Goal: Communication & Community: Answer question/provide support

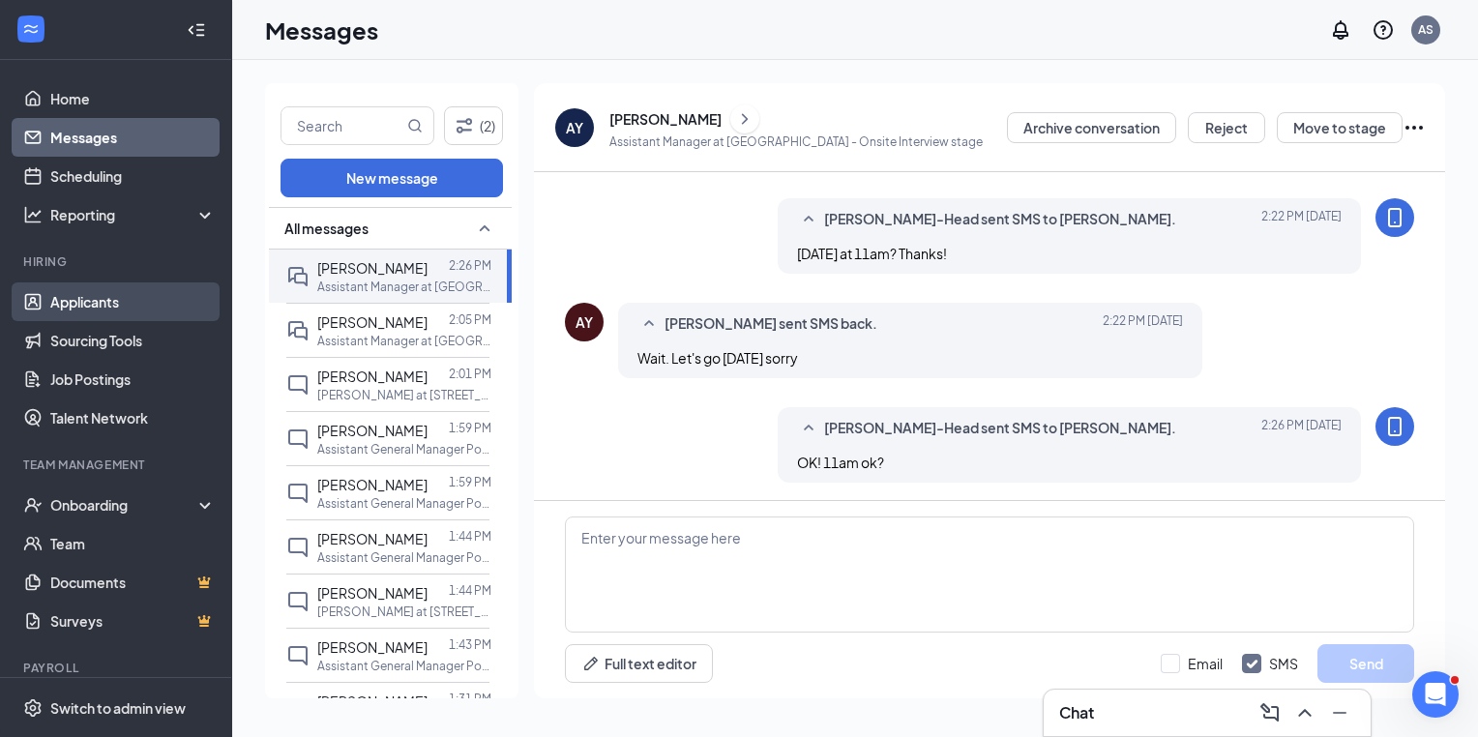
scroll to position [640, 0]
click at [123, 304] on link "Applicants" at bounding box center [132, 301] width 165 height 39
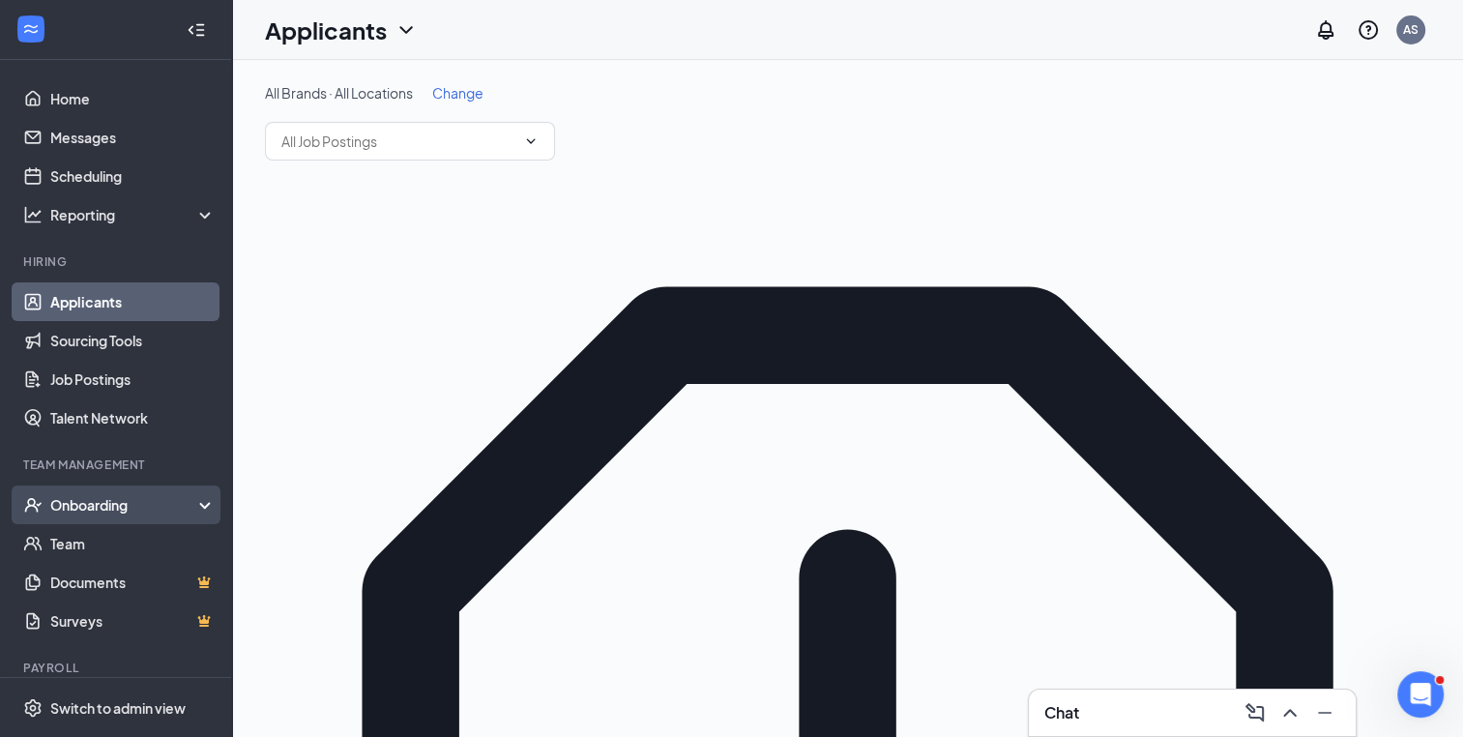
click at [103, 518] on div "Onboarding" at bounding box center [116, 505] width 232 height 39
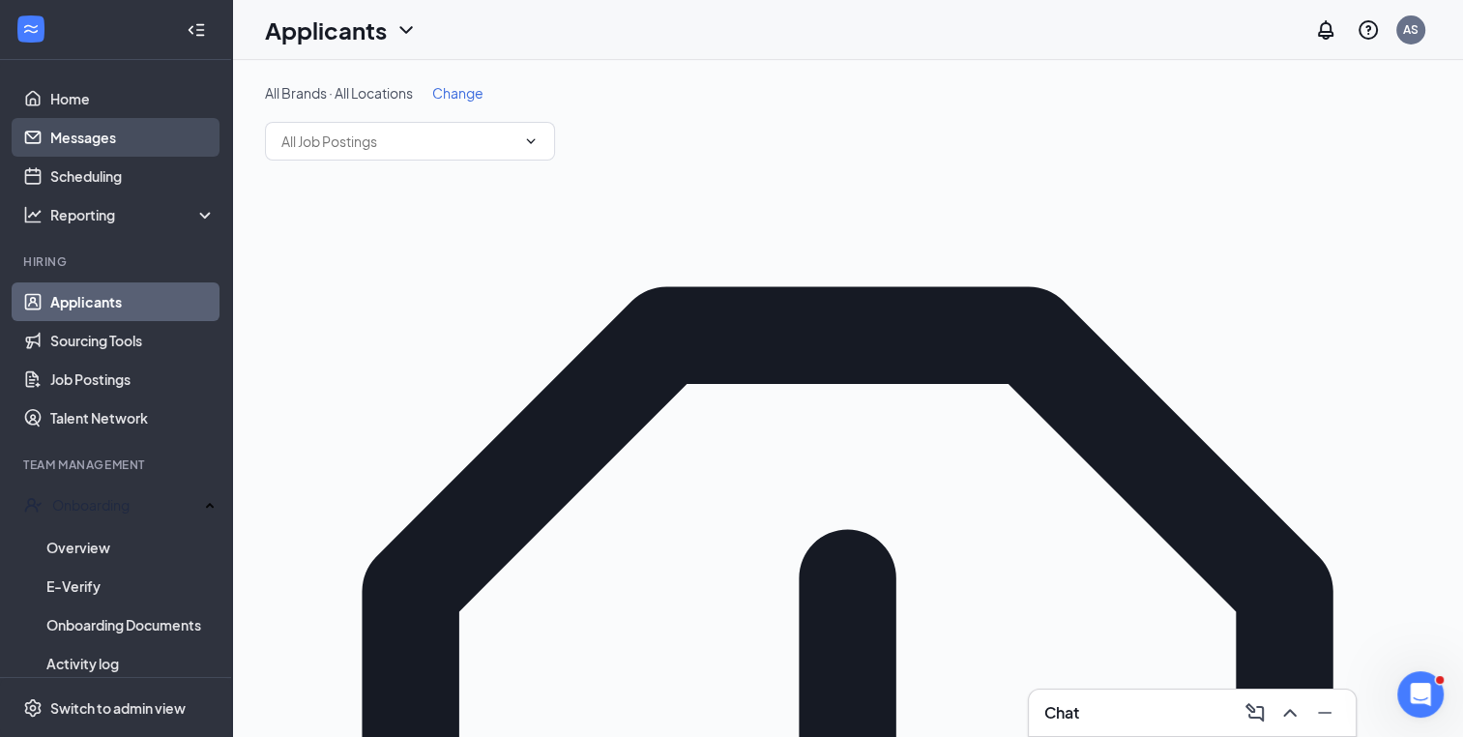
click at [92, 132] on link "Messages" at bounding box center [132, 137] width 165 height 39
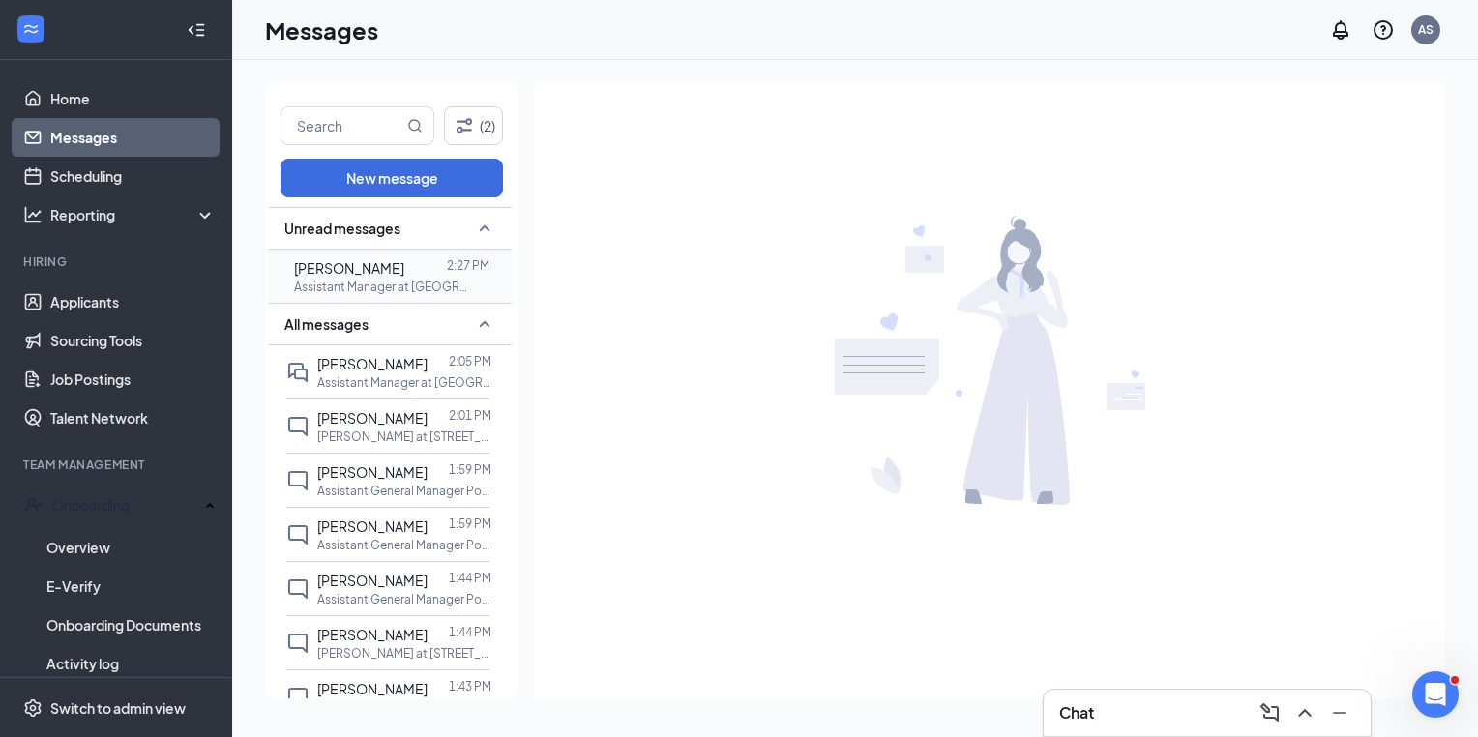
click at [402, 279] on p "Assistant Manager at [GEOGRAPHIC_DATA]" at bounding box center [381, 287] width 174 height 16
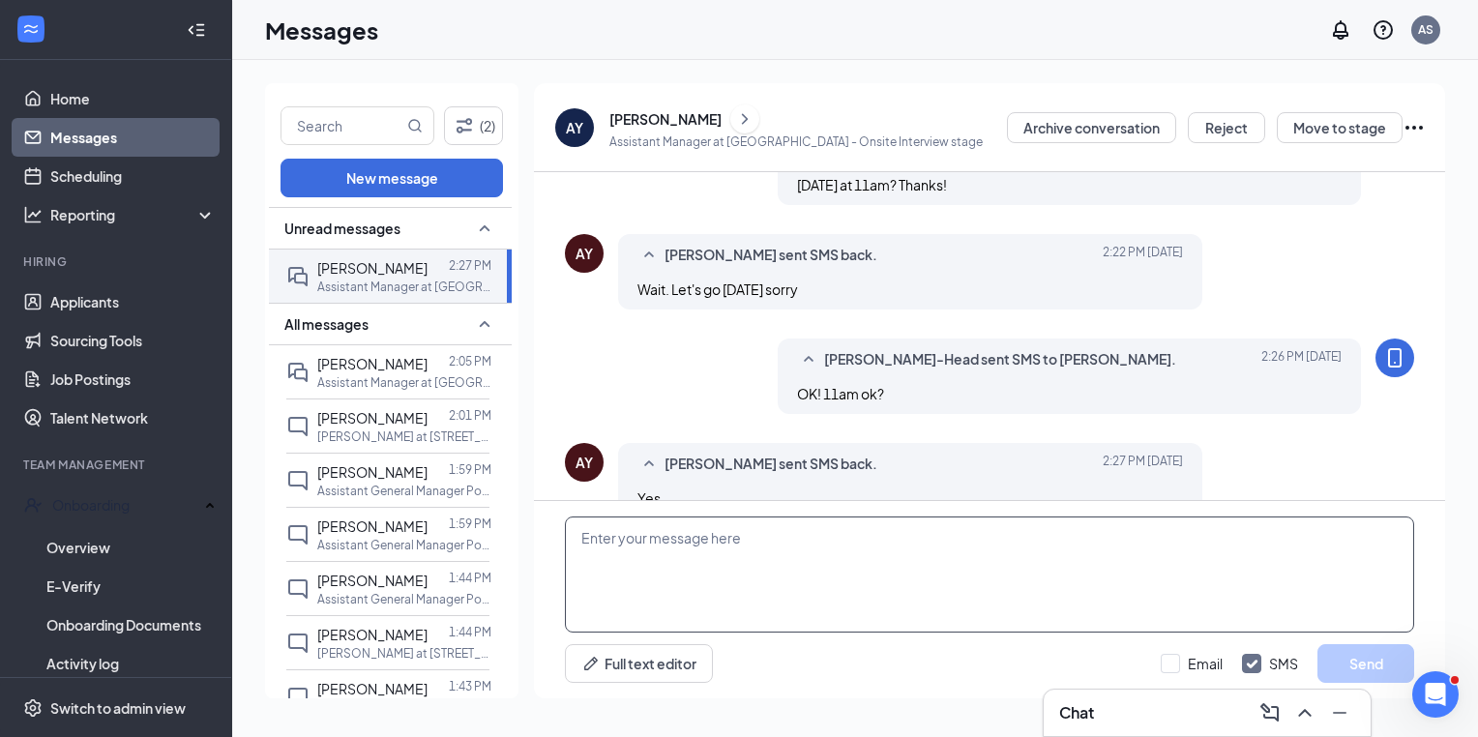
scroll to position [689, 0]
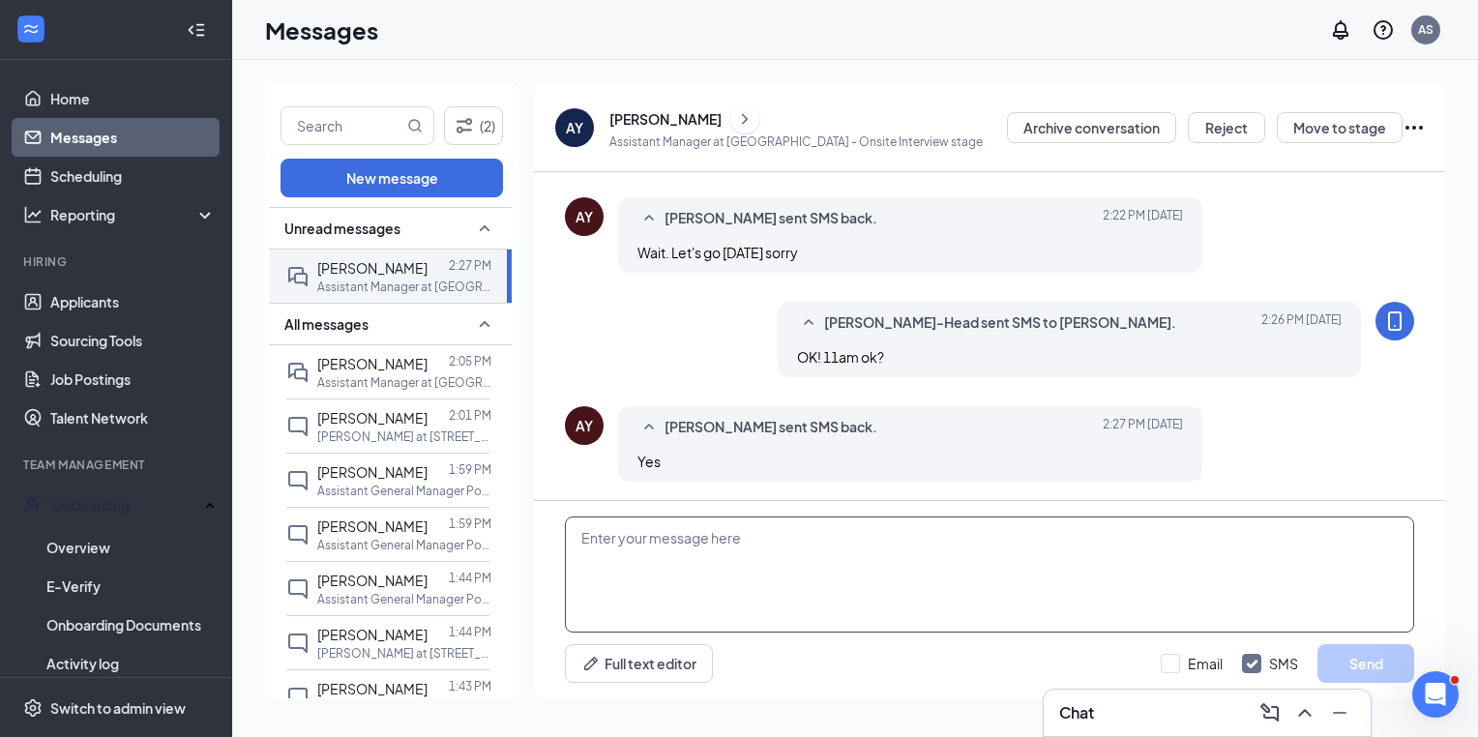
click at [691, 582] on textarea at bounding box center [989, 575] width 849 height 116
type textarea "p"
type textarea "O"
type textarea "Perfect! Chat with ya then! Thanks!"
drag, startPoint x: 1390, startPoint y: 660, endPoint x: 1382, endPoint y: 621, distance: 39.5
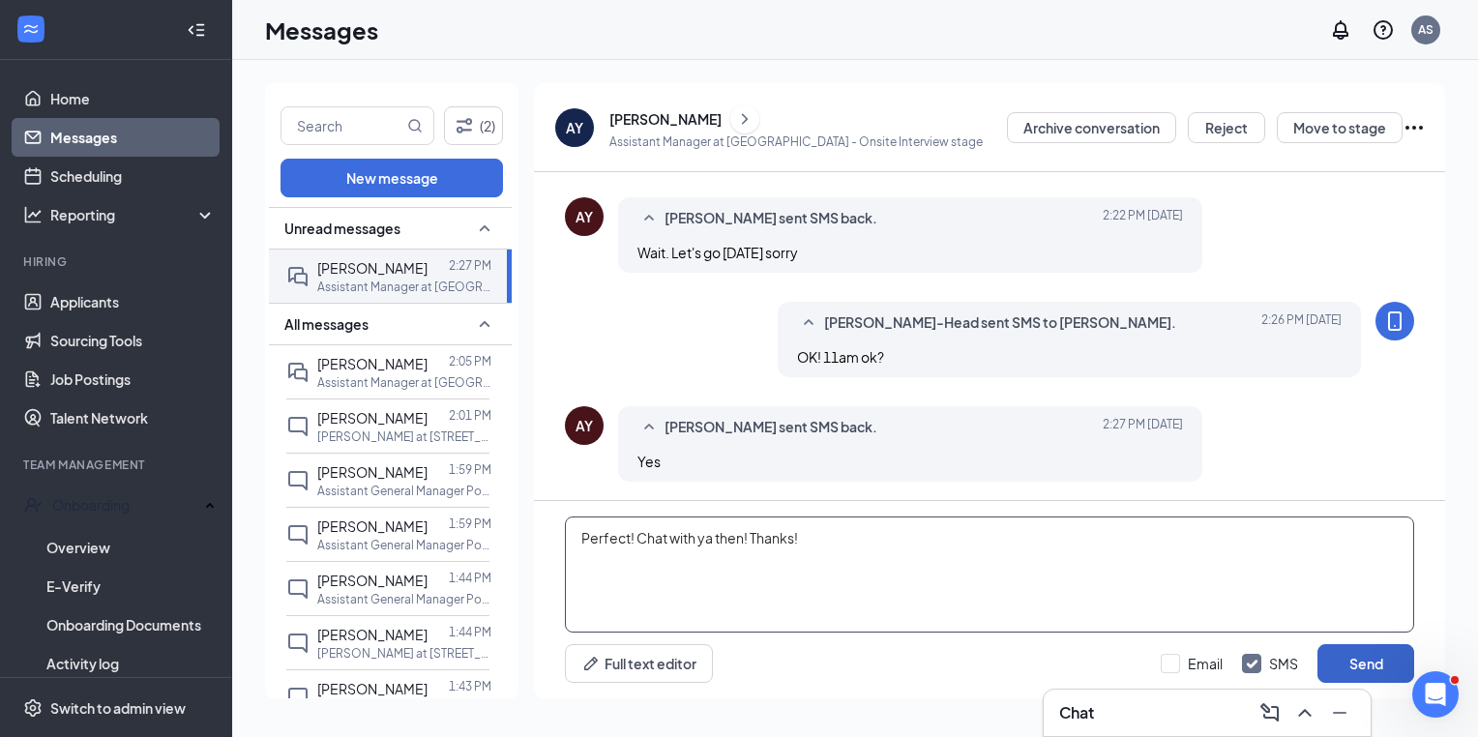
click at [1389, 659] on button "Send" at bounding box center [1365, 663] width 97 height 39
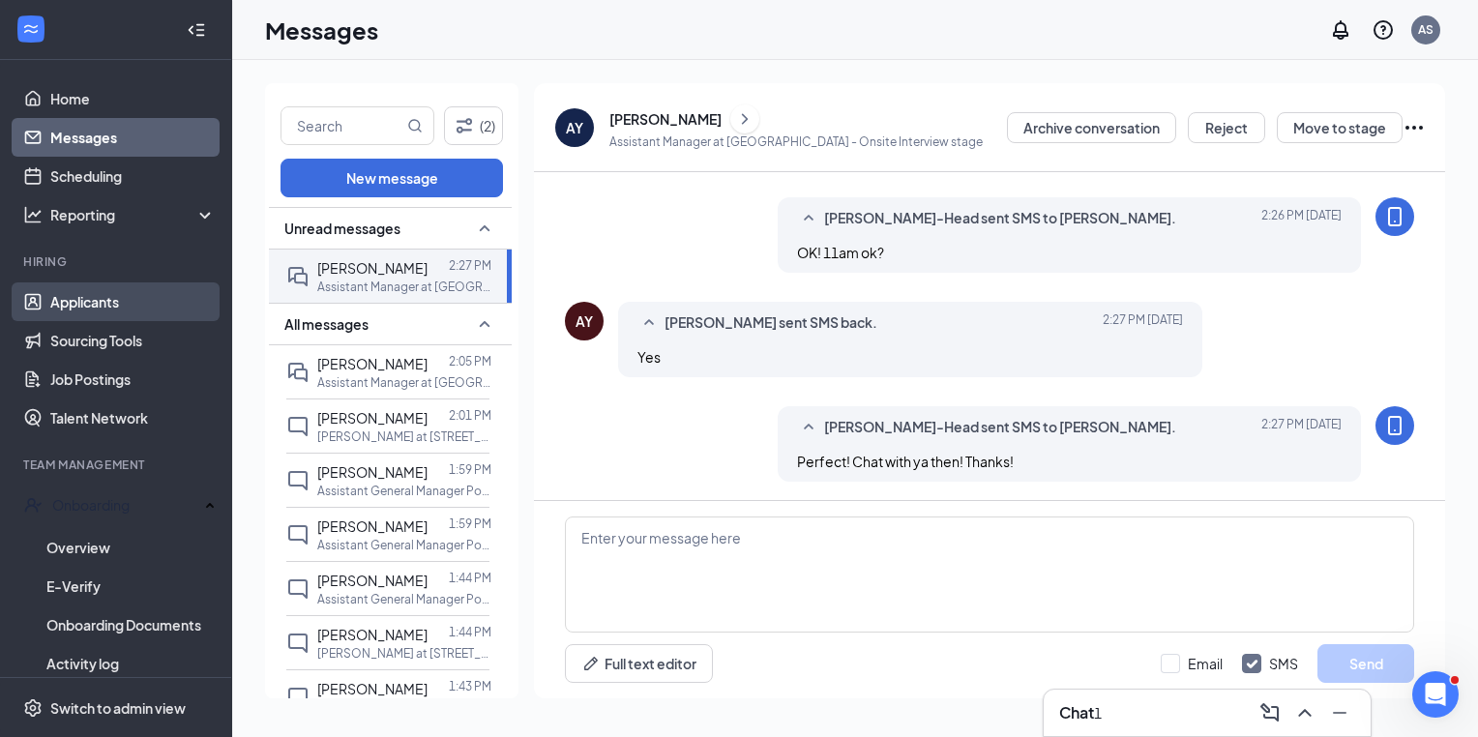
click at [62, 310] on link "Applicants" at bounding box center [132, 301] width 165 height 39
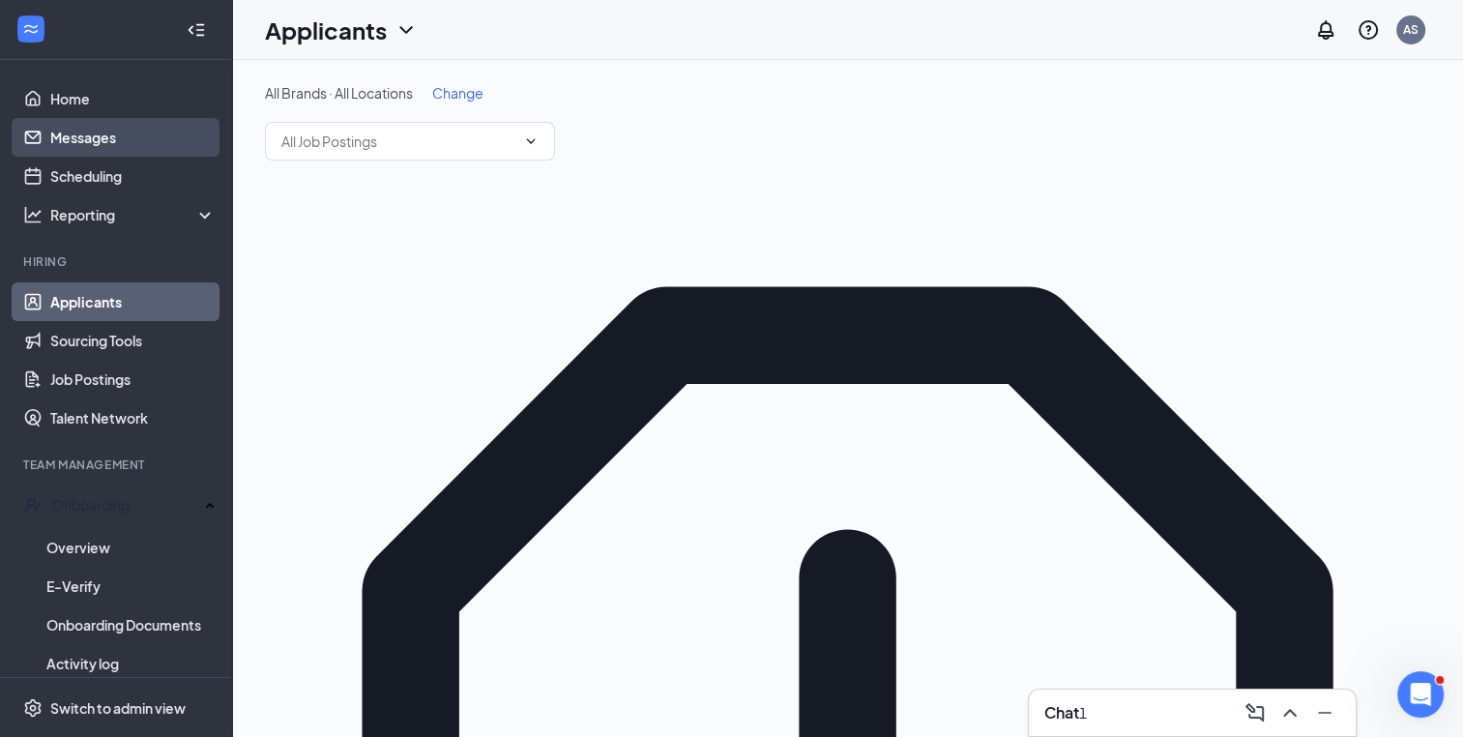
click at [85, 149] on link "Messages" at bounding box center [132, 137] width 165 height 39
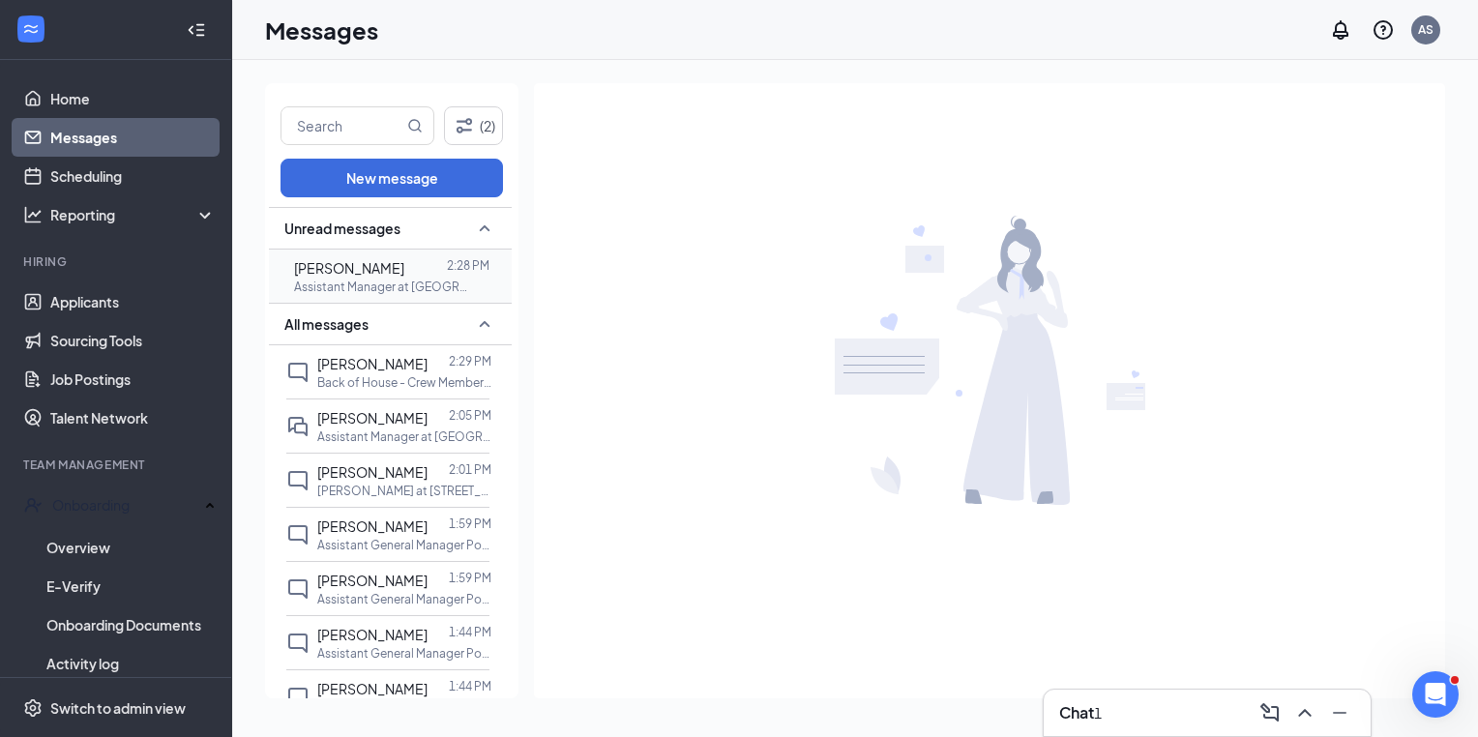
click at [383, 292] on p "Assistant Manager at [GEOGRAPHIC_DATA]" at bounding box center [381, 287] width 174 height 16
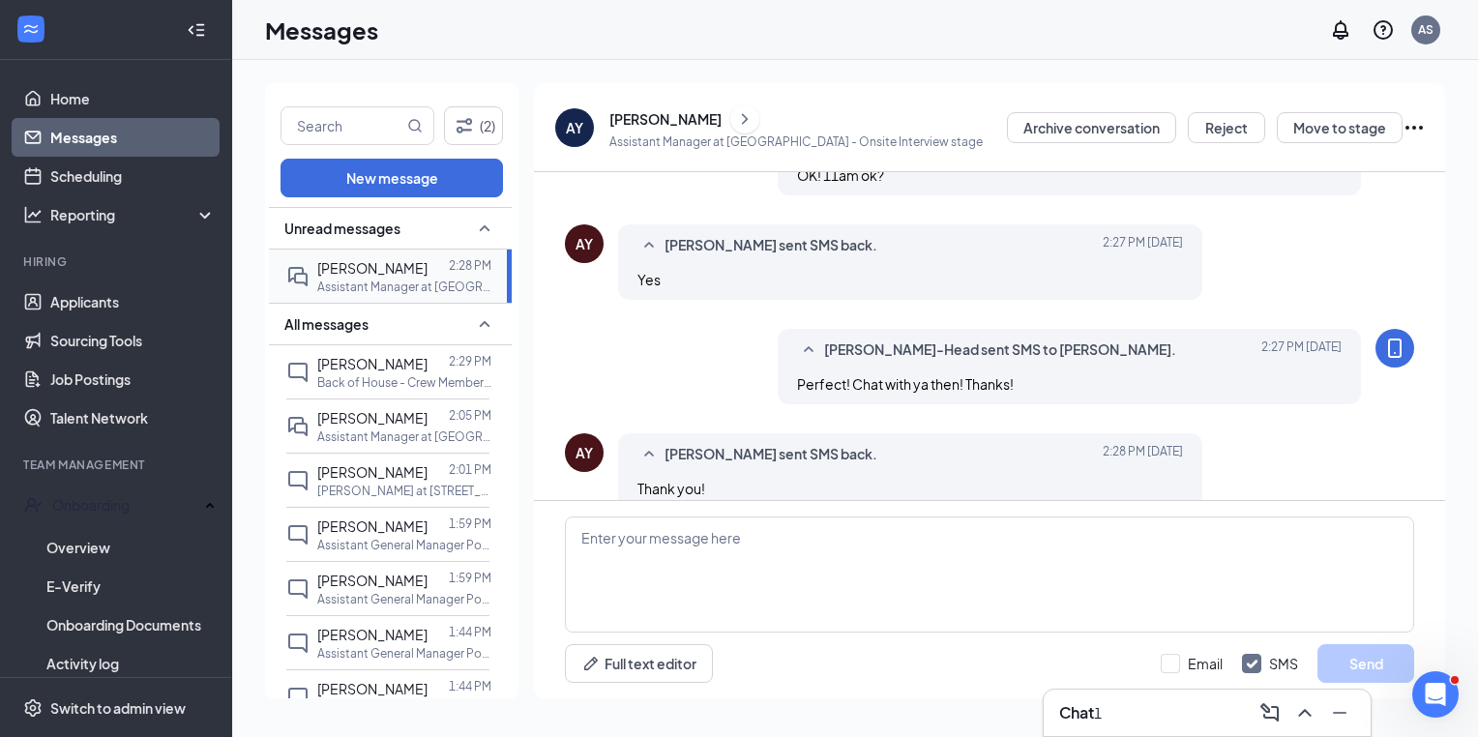
scroll to position [754, 0]
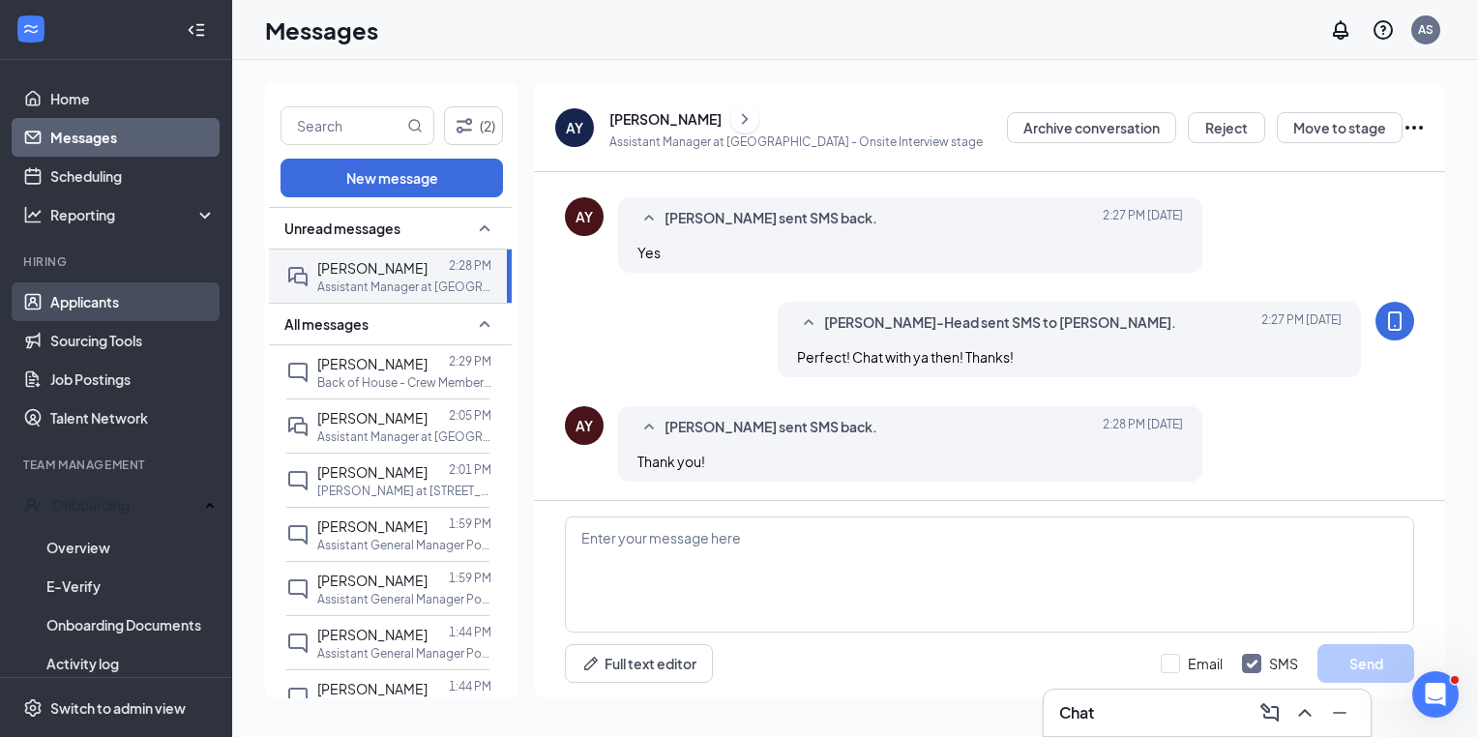
click at [105, 288] on link "Applicants" at bounding box center [132, 301] width 165 height 39
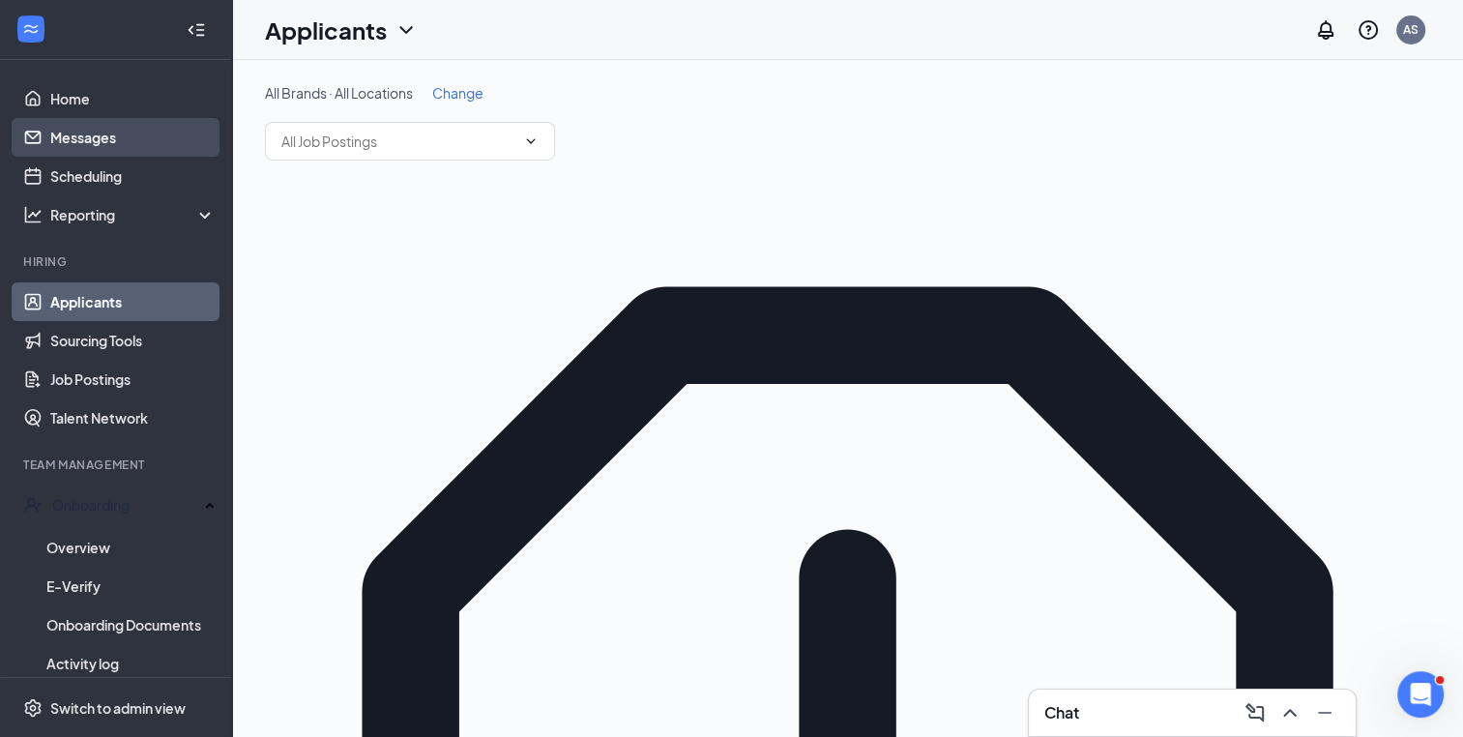
click at [108, 140] on link "Messages" at bounding box center [132, 137] width 165 height 39
